Goal: Information Seeking & Learning: Learn about a topic

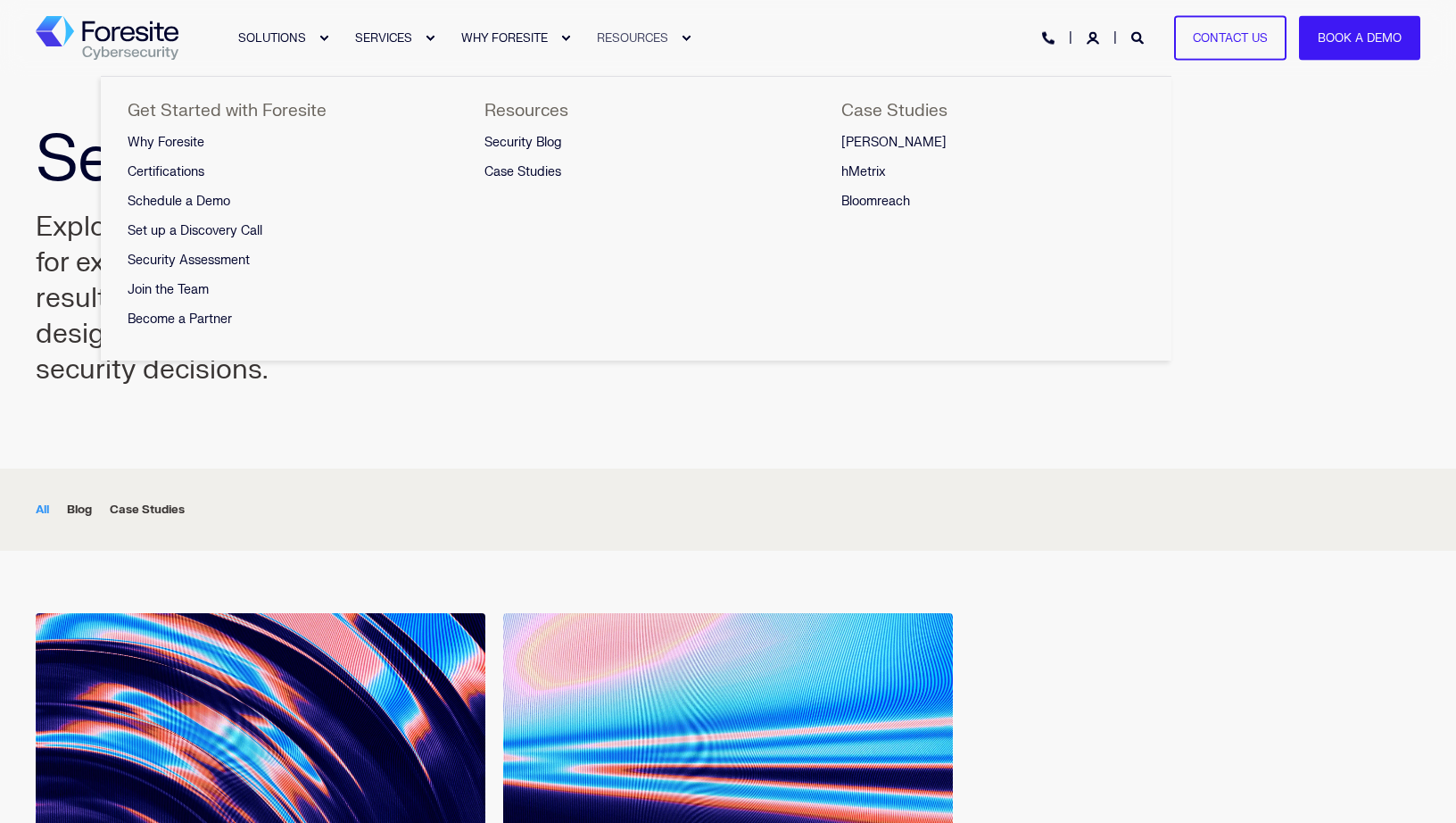
click at [634, 35] on span "RESOURCES" at bounding box center [631, 37] width 71 height 14
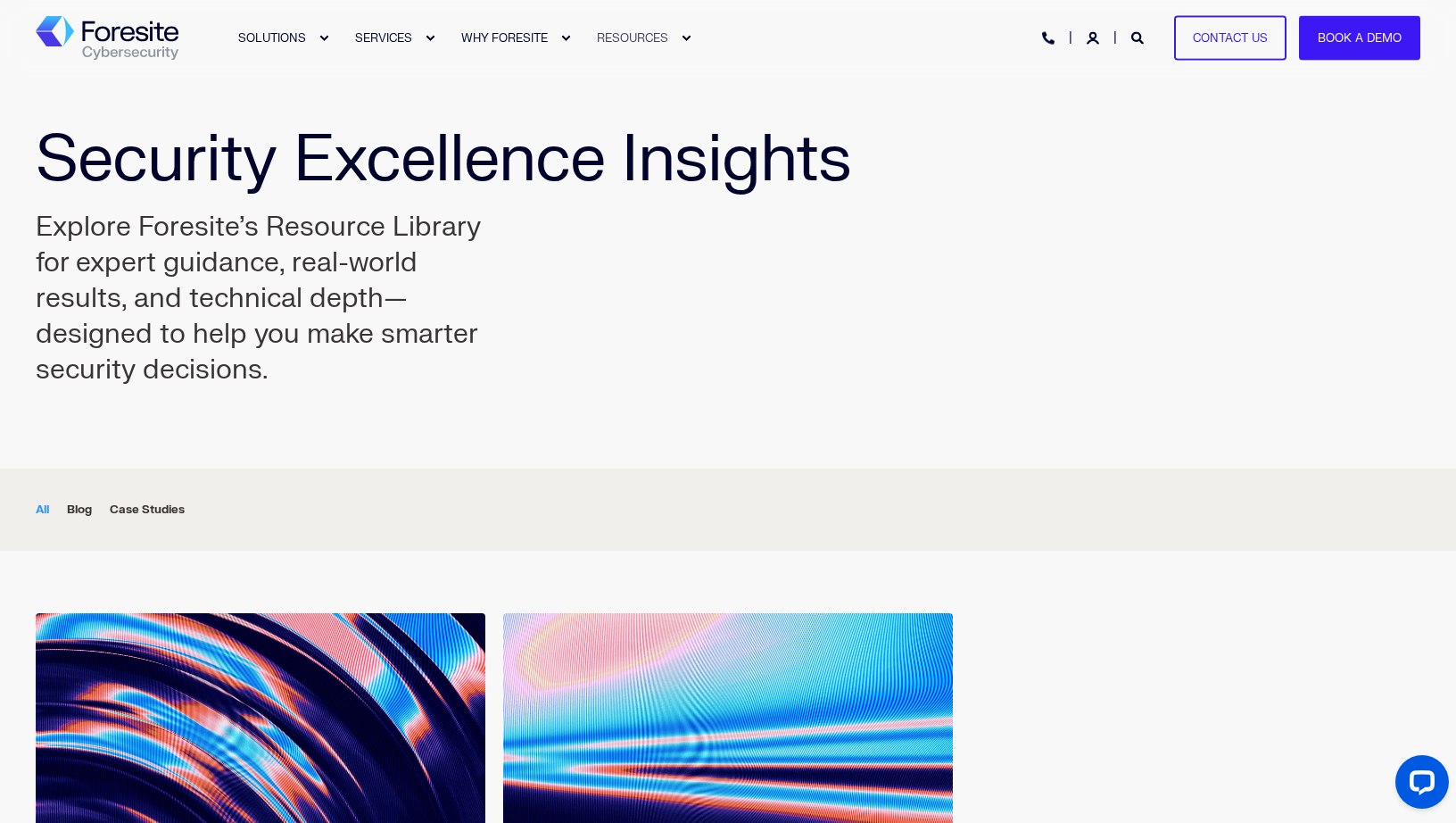
click at [694, 36] on link "RESOURCES" at bounding box center [634, 38] width 121 height 76
click at [726, 9] on div "SOLUTIONS SERVICES WHY FORESITE RESOURCES PHONE HOTLINE: [PHONE_NUMBER] Contact…" at bounding box center [728, 38] width 1385 height 76
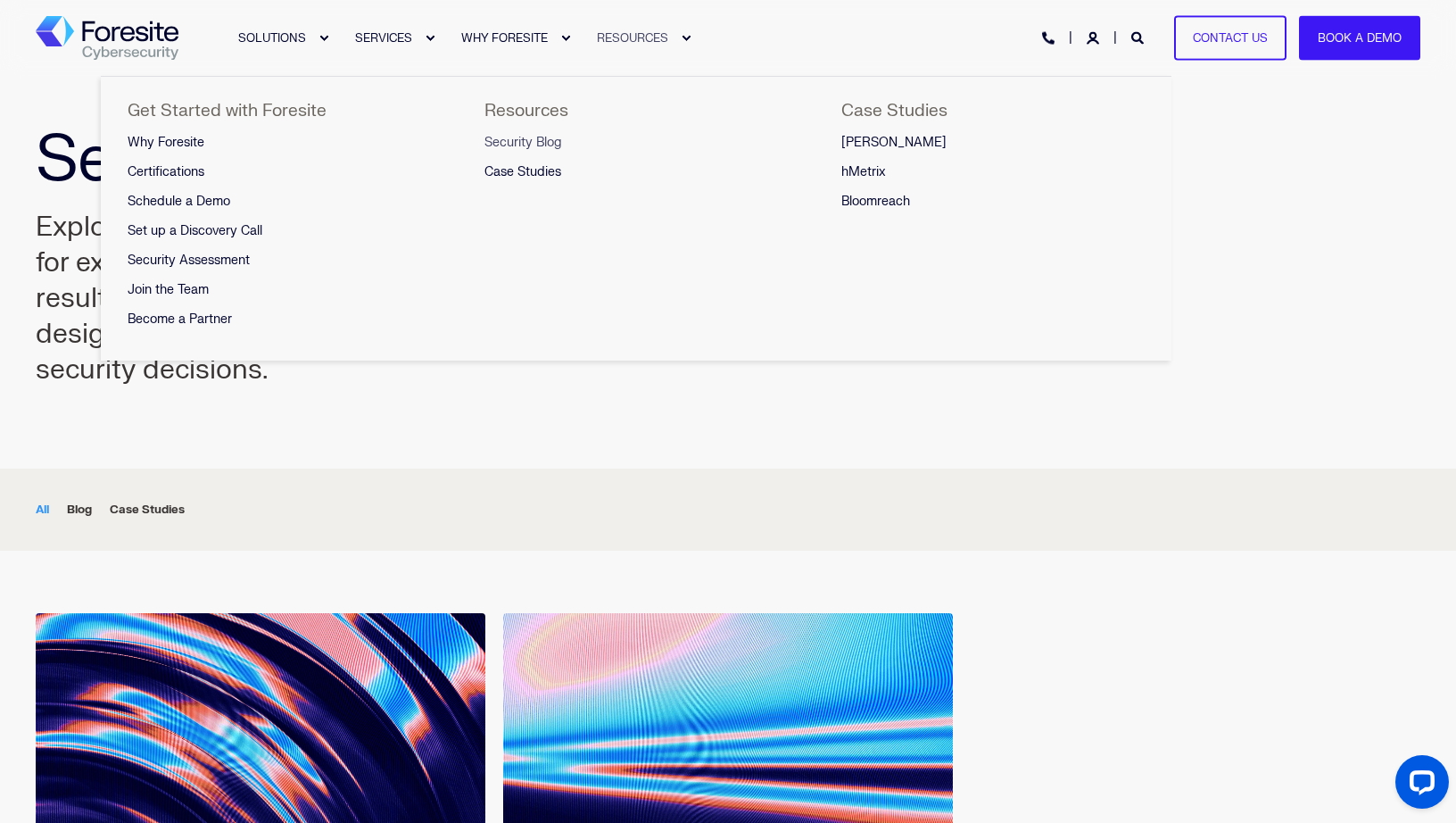
click at [522, 139] on span "Security Blog" at bounding box center [523, 143] width 78 height 15
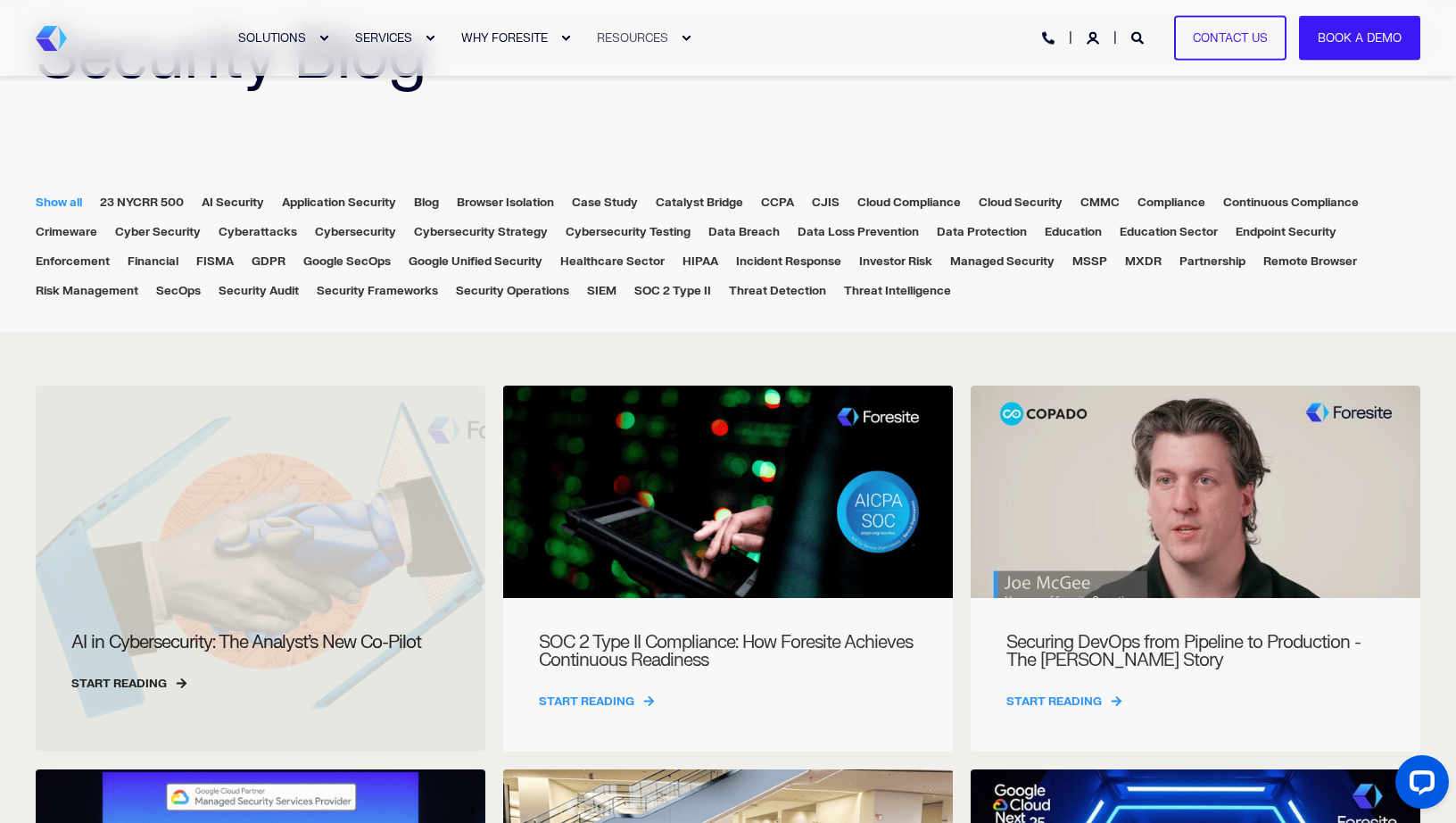
scroll to position [287, 0]
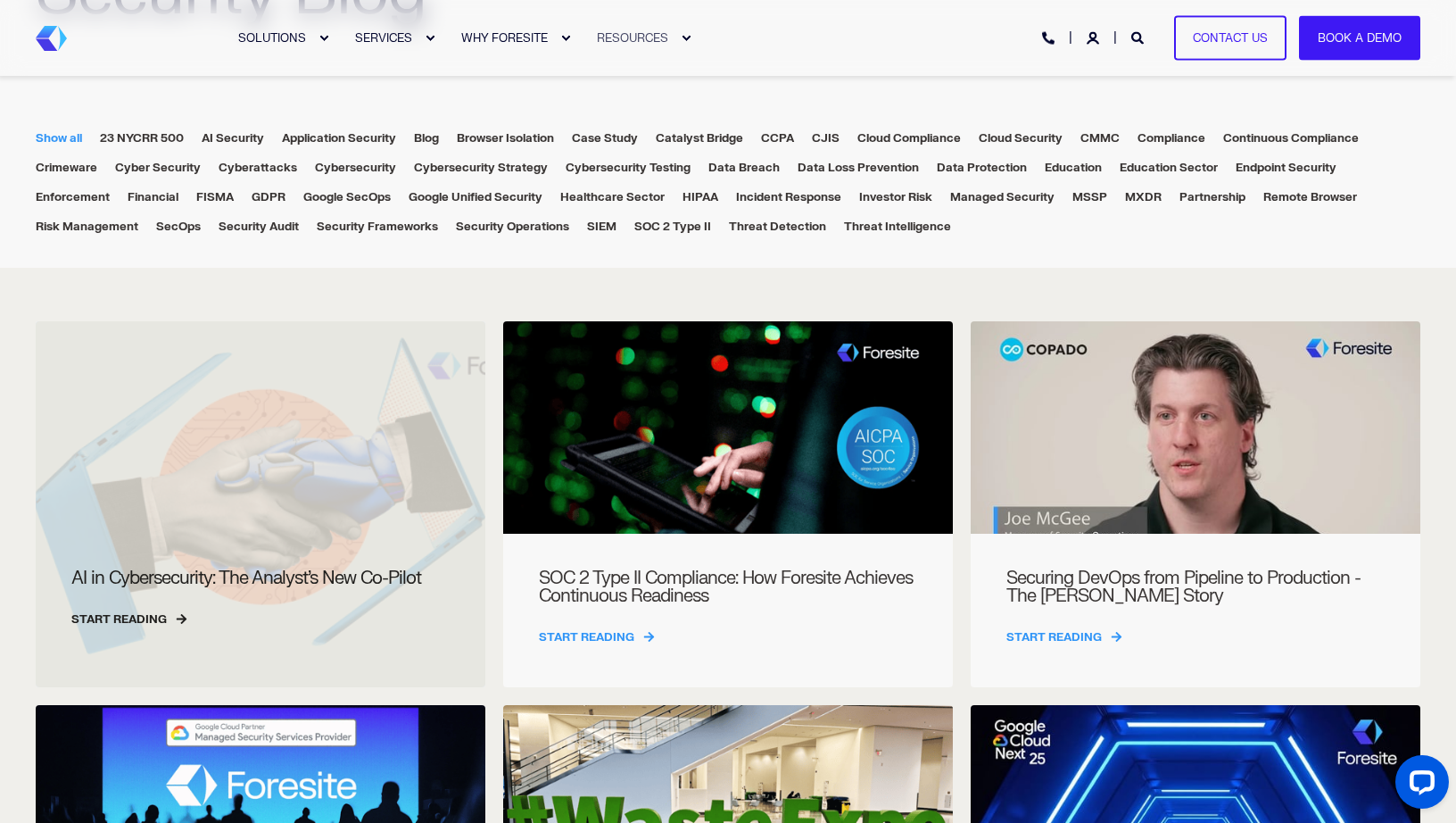
click at [415, 387] on div at bounding box center [261, 504] width 450 height 366
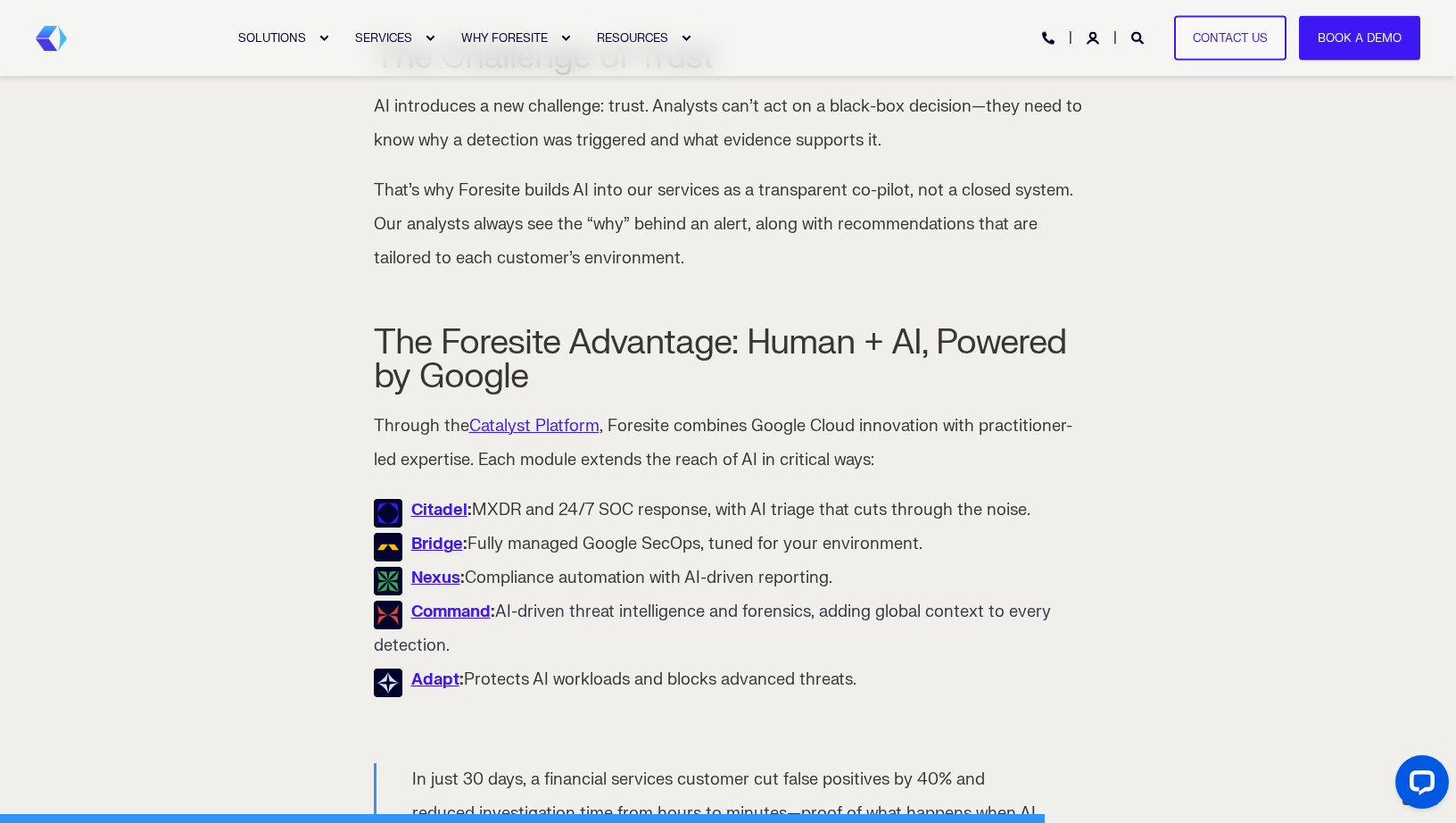
scroll to position [2604, 0]
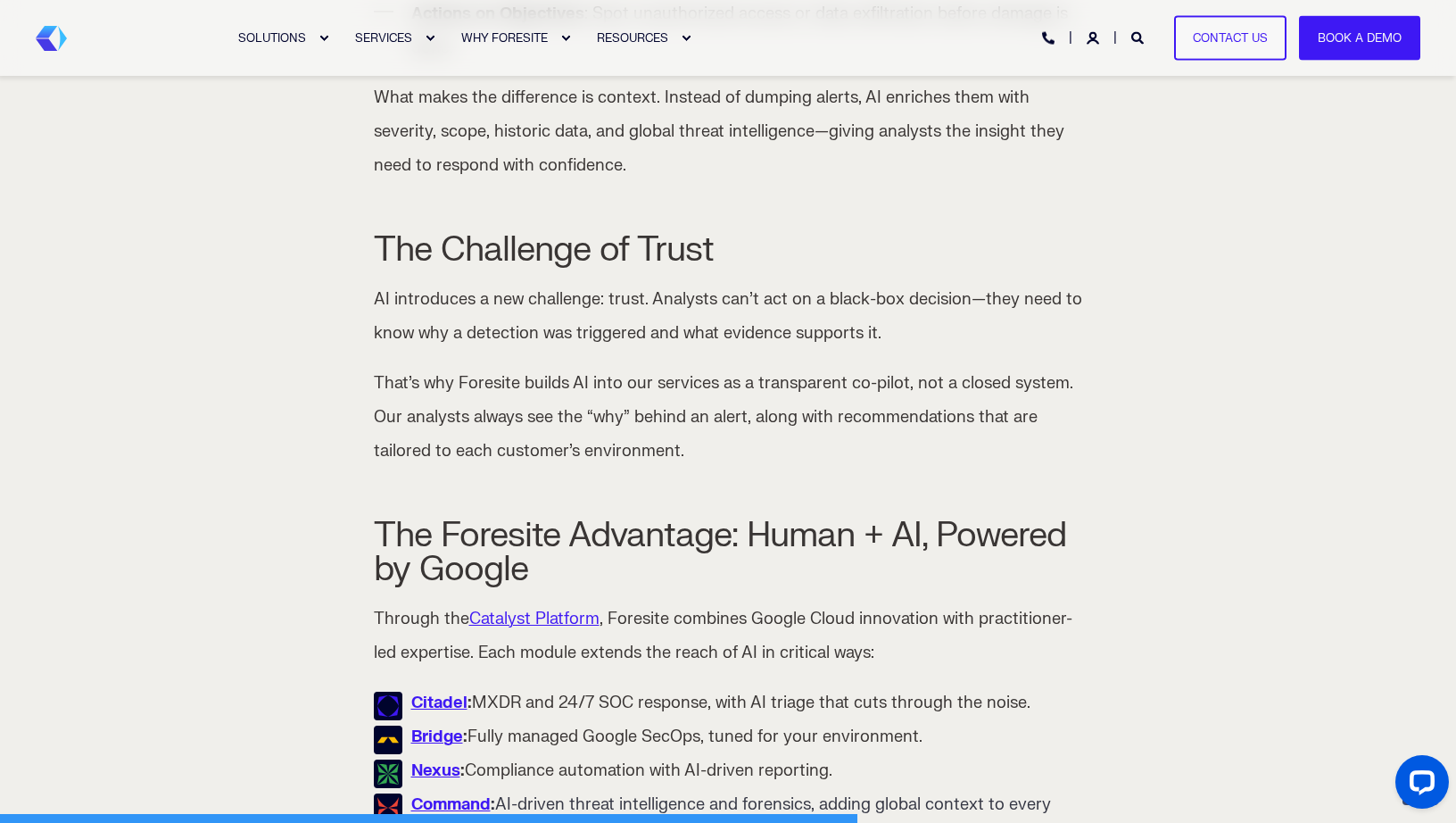
click at [68, 37] on div "SOLUTIONS SERVICES WHY FORESITE RESOURCES PHONE HOTLINE: +1 (800) 940-4699 Cont…" at bounding box center [728, 38] width 1385 height 40
click at [58, 38] on img "Back to Home" at bounding box center [51, 38] width 31 height 25
